Goal: Task Accomplishment & Management: Complete application form

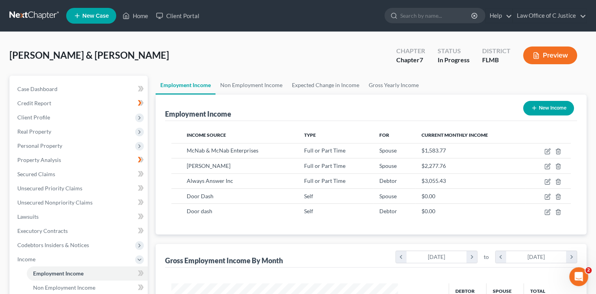
scroll to position [140, 242]
click at [546, 196] on icon "button" at bounding box center [548, 196] width 4 height 4
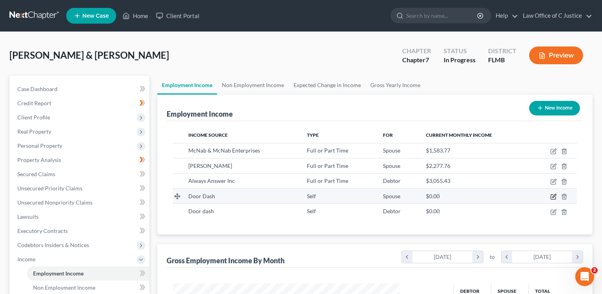
select select "1"
select select "0"
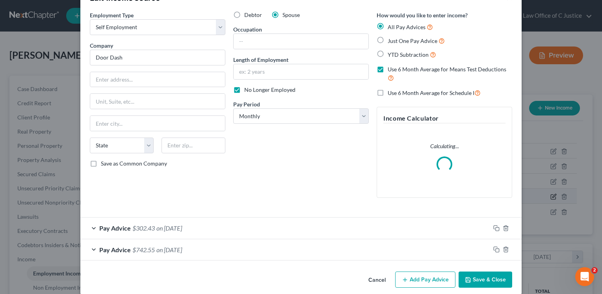
scroll to position [34, 0]
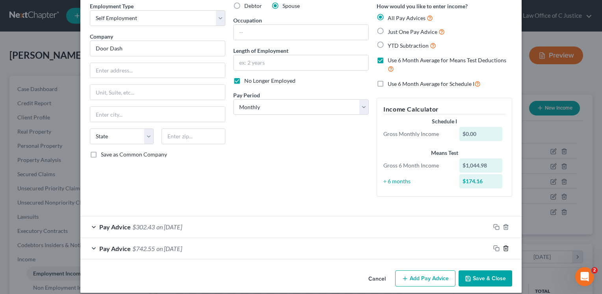
click at [503, 247] on icon "button" at bounding box center [506, 248] width 6 height 6
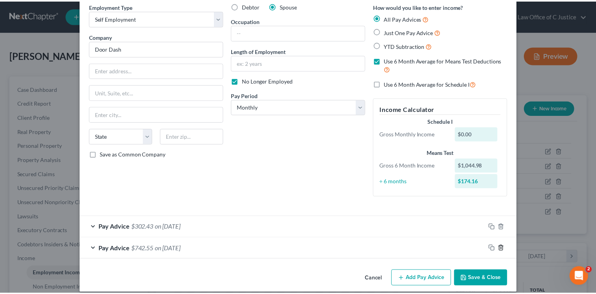
scroll to position [20, 0]
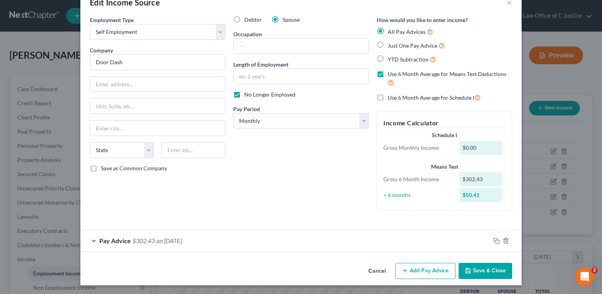
click at [481, 269] on button "Save & Close" at bounding box center [486, 271] width 54 height 17
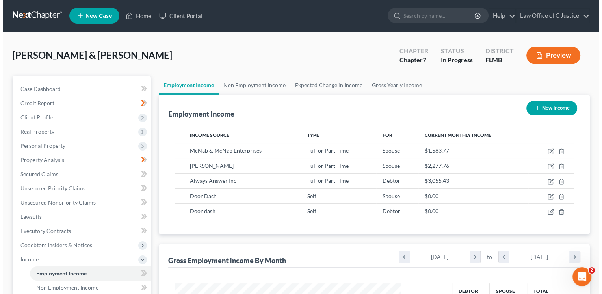
scroll to position [393855, 393753]
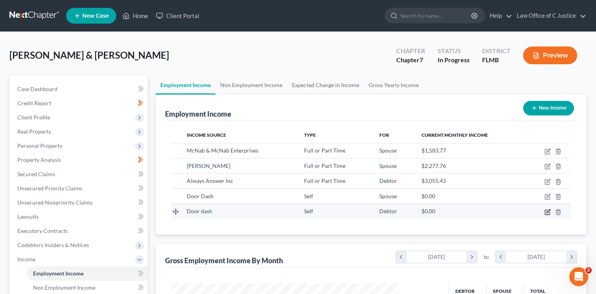
click at [547, 210] on icon "button" at bounding box center [548, 212] width 6 height 6
select select "1"
select select "0"
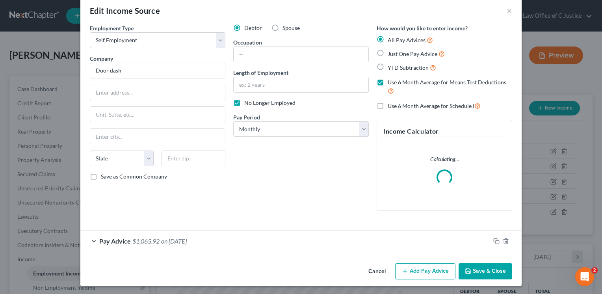
scroll to position [13, 0]
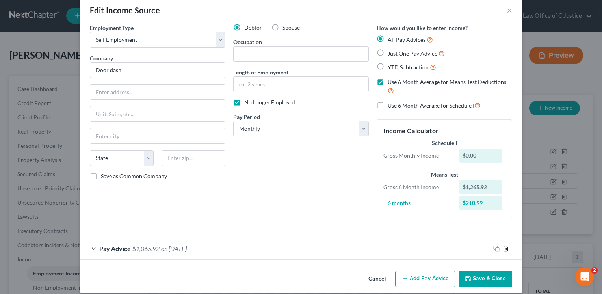
click at [506, 248] on line "button" at bounding box center [506, 249] width 0 height 2
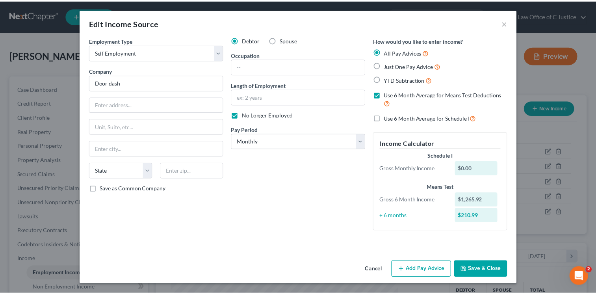
scroll to position [0, 0]
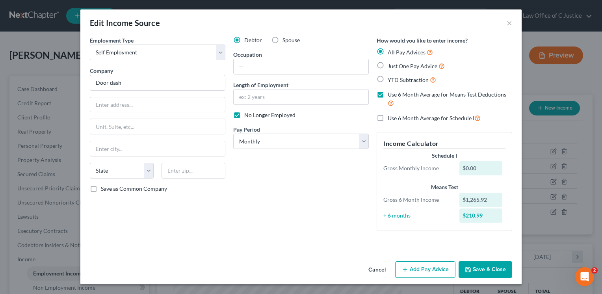
click at [492, 267] on button "Save & Close" at bounding box center [486, 269] width 54 height 17
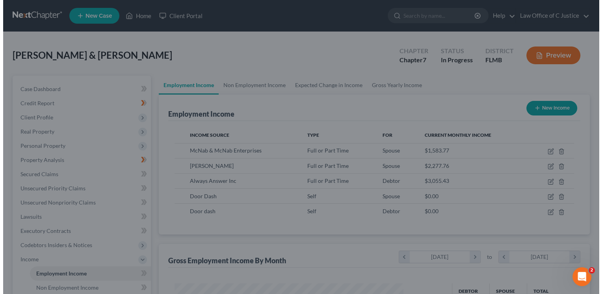
scroll to position [393855, 393753]
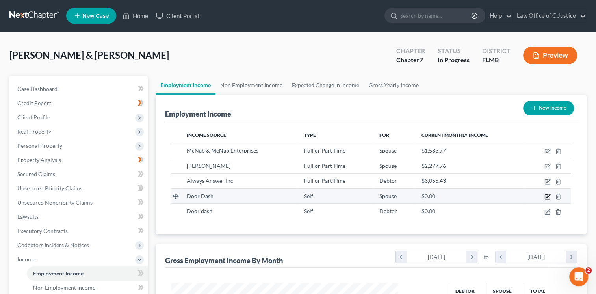
click at [548, 198] on icon "button" at bounding box center [548, 196] width 6 height 6
select select "1"
select select "0"
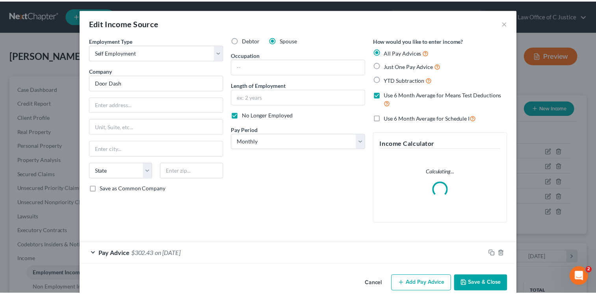
scroll to position [13, 0]
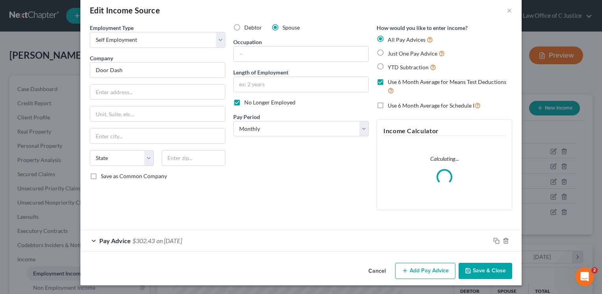
click at [483, 271] on button "Save & Close" at bounding box center [486, 271] width 54 height 17
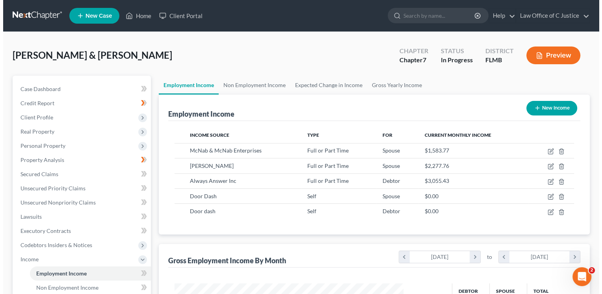
scroll to position [393855, 393753]
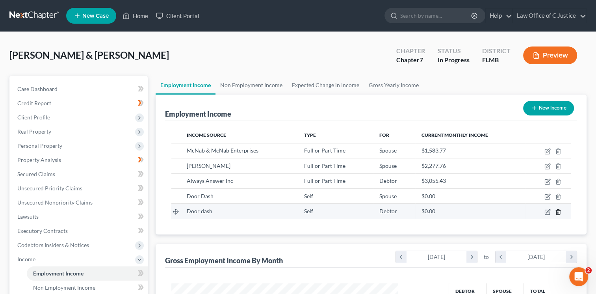
click at [559, 209] on icon "button" at bounding box center [558, 211] width 4 height 5
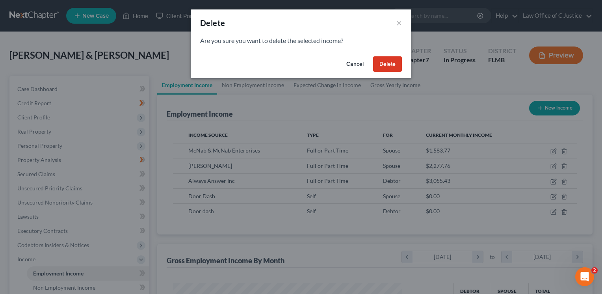
click at [397, 58] on button "Delete" at bounding box center [387, 64] width 29 height 16
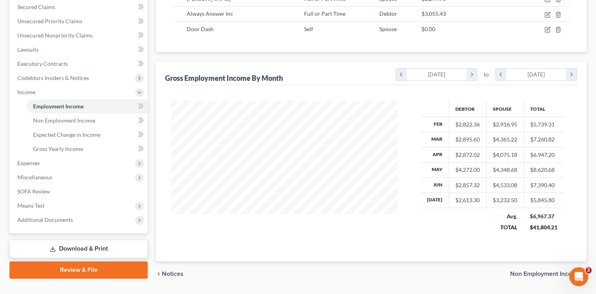
scroll to position [164, 0]
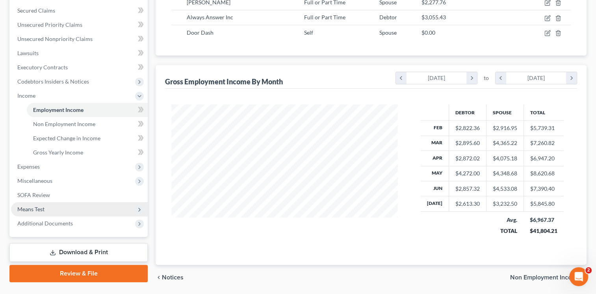
click at [64, 209] on span "Means Test" at bounding box center [79, 209] width 137 height 14
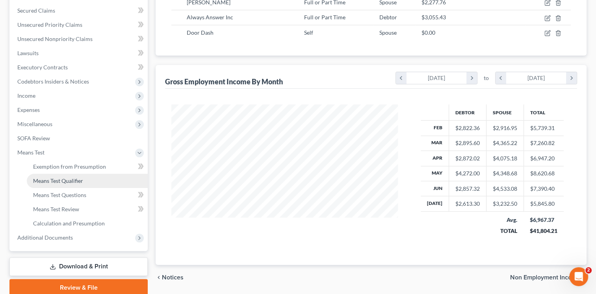
click at [99, 179] on link "Means Test Qualifier" at bounding box center [87, 181] width 121 height 14
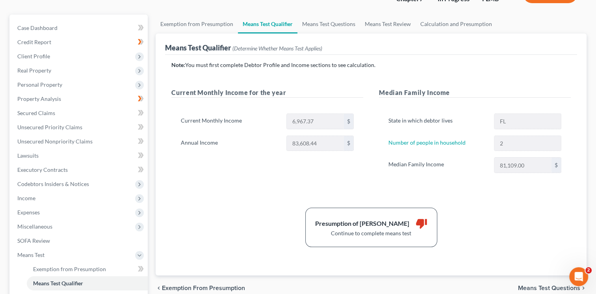
scroll to position [63, 0]
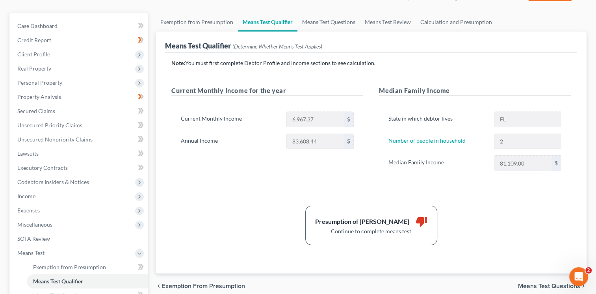
click at [1, 16] on div "[PERSON_NAME] & [PERSON_NAME] Upgraded Chapter Chapter 7 Status In [GEOGRAPHIC_…" at bounding box center [298, 191] width 596 height 444
